Goal: Task Accomplishment & Management: Manage account settings

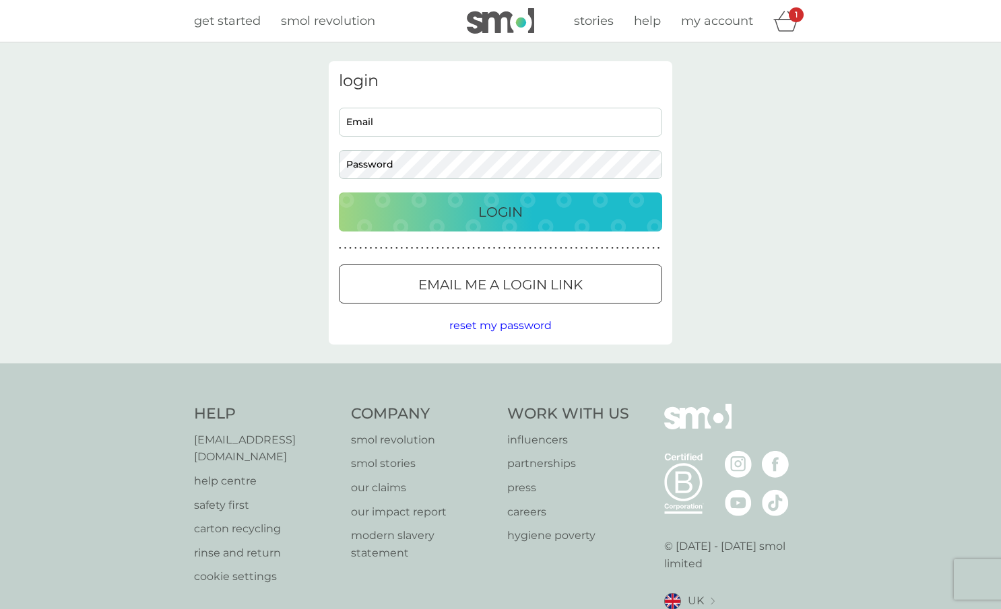
type input "[EMAIL_ADDRESS][DOMAIN_NAME]"
click at [529, 222] on button "Login" at bounding box center [500, 212] width 323 height 39
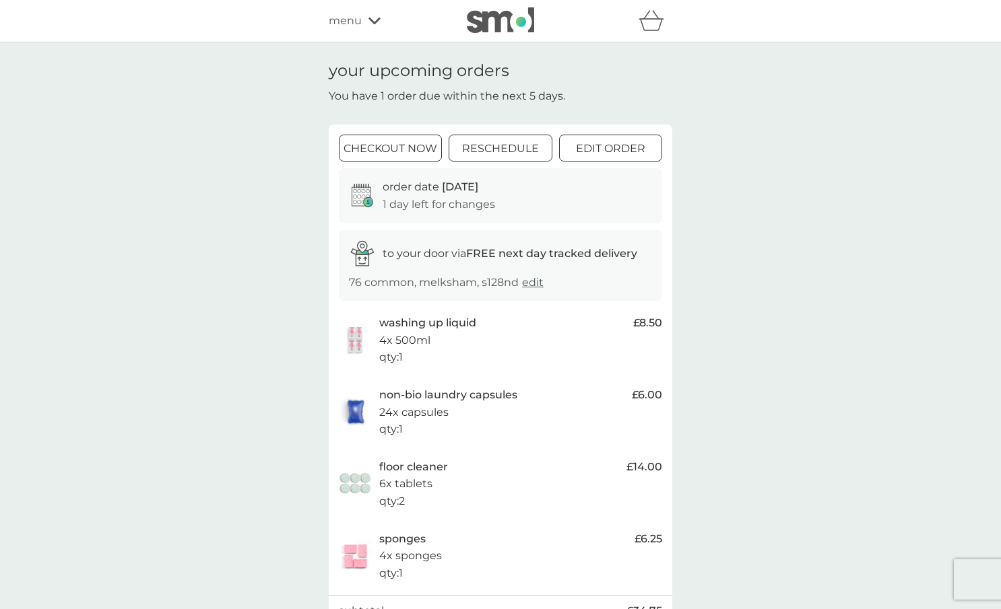
scroll to position [12, 0]
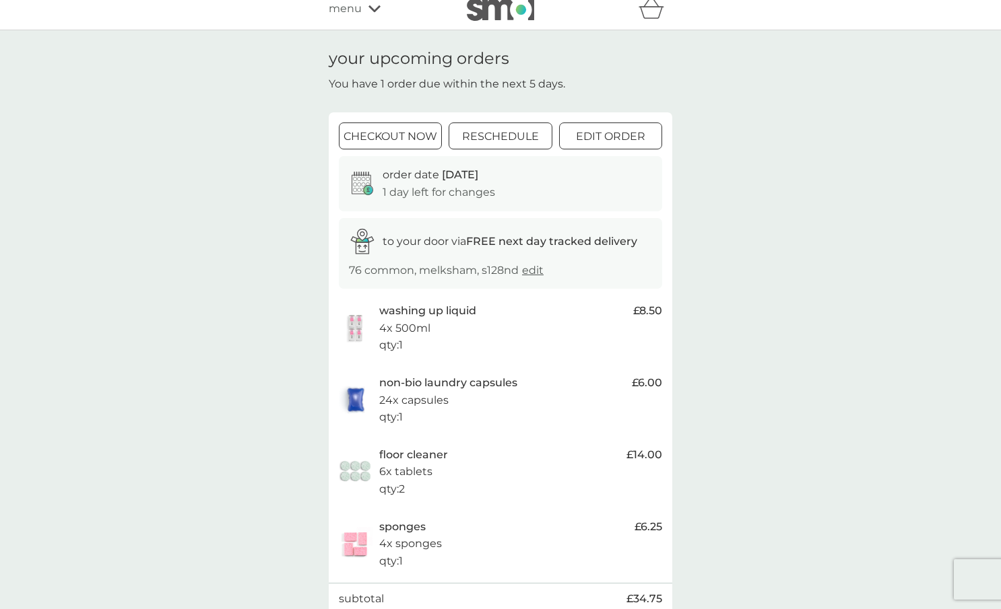
click at [374, 13] on div "menu" at bounding box center [386, 9] width 114 height 18
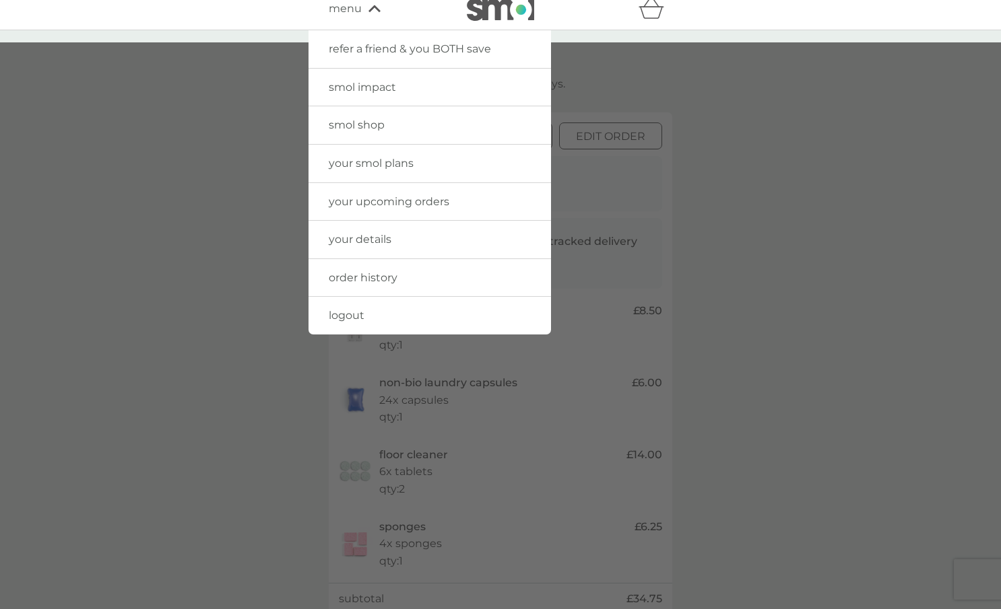
click at [394, 166] on span "your smol plans" at bounding box center [371, 163] width 85 height 13
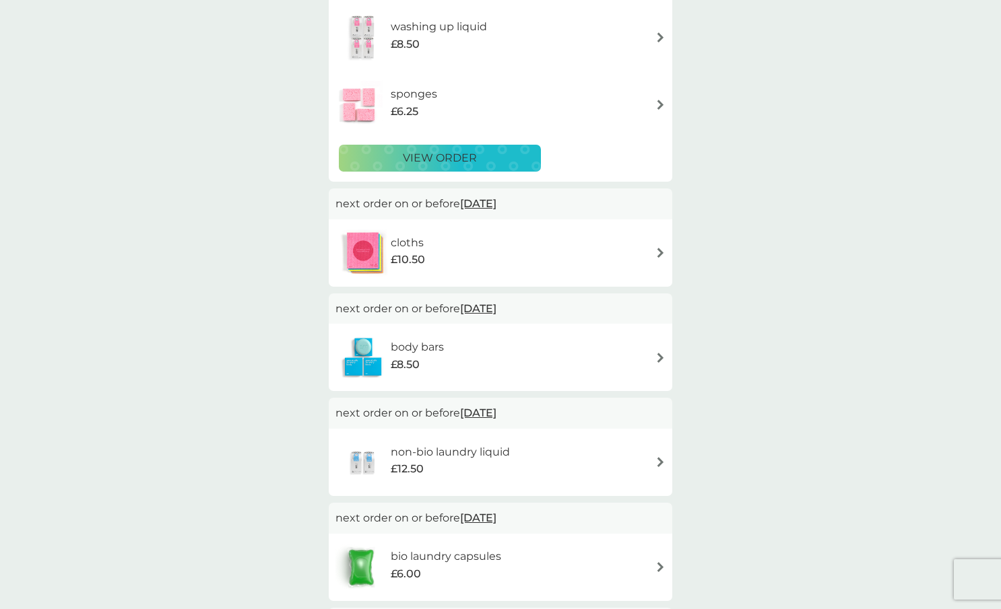
scroll to position [358, 0]
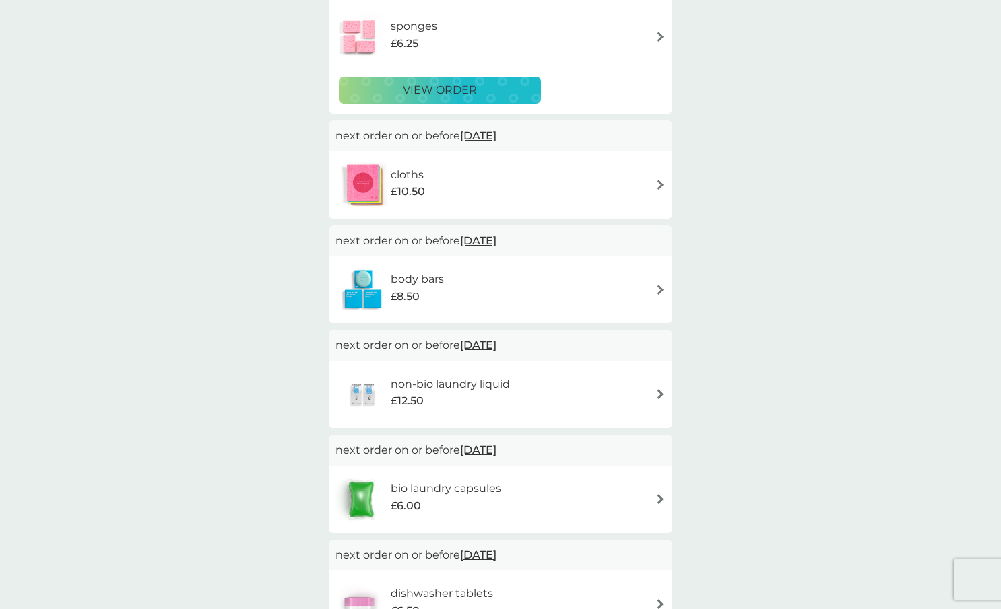
click at [436, 281] on h6 "body bars" at bounding box center [417, 280] width 53 height 18
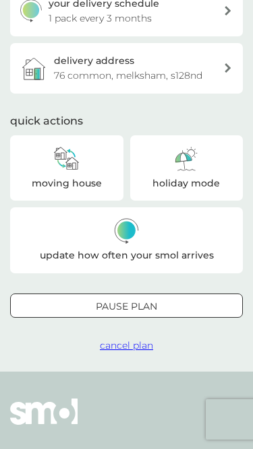
scroll to position [327, 0]
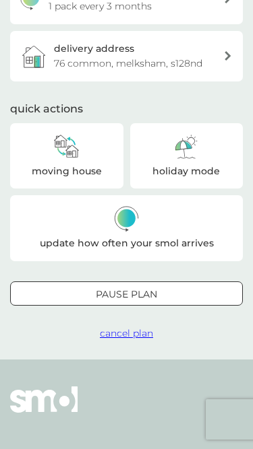
click at [100, 166] on p "moving house" at bounding box center [67, 171] width 70 height 15
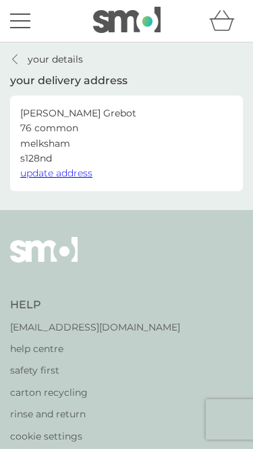
scroll to position [327, 0]
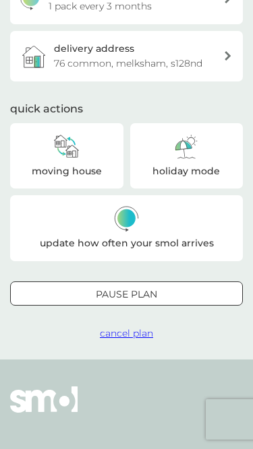
click at [197, 143] on icon at bounding box center [185, 146] width 27 height 27
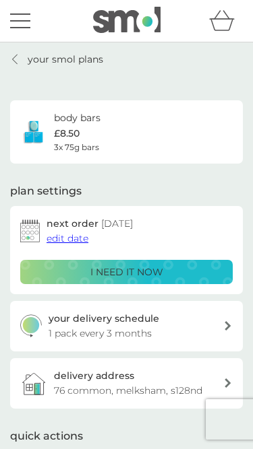
scroll to position [327, 0]
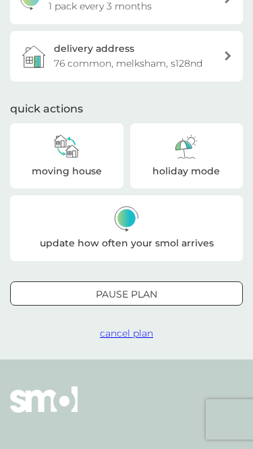
click at [148, 243] on p "update how often your smol arrives" at bounding box center [127, 243] width 174 height 15
select select "3"
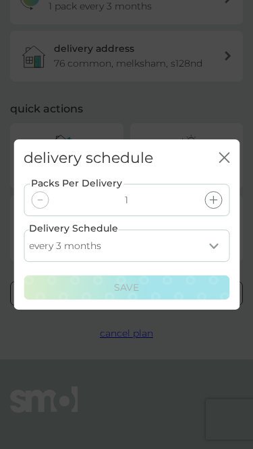
click at [116, 129] on div "delivery schedule close Packs Per Delivery 1 Delivery Schedule every 1 month ev…" at bounding box center [126, 224] width 253 height 449
